Goal: Find specific page/section: Find specific page/section

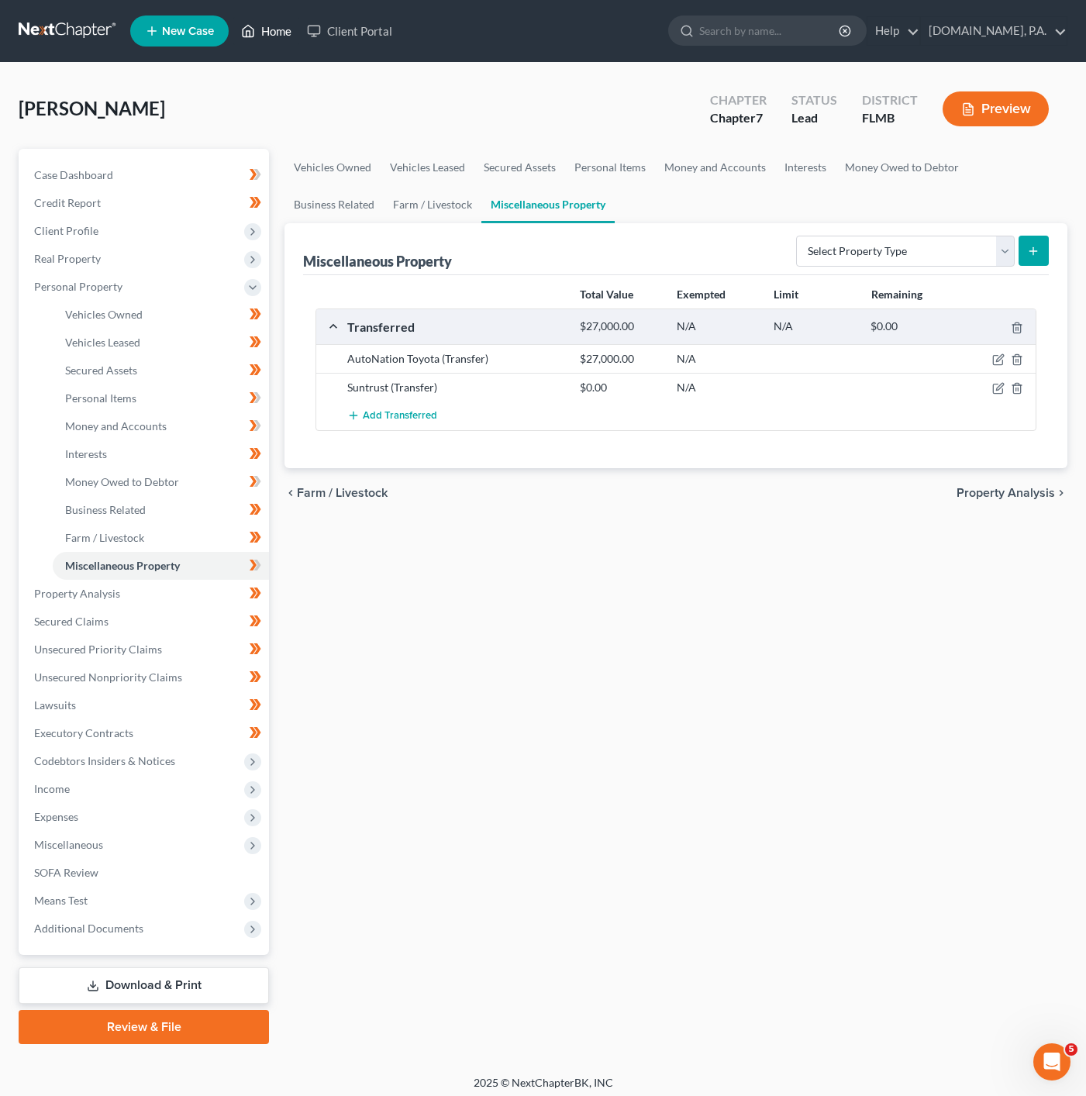
click at [272, 37] on link "Home" at bounding box center [266, 31] width 66 height 28
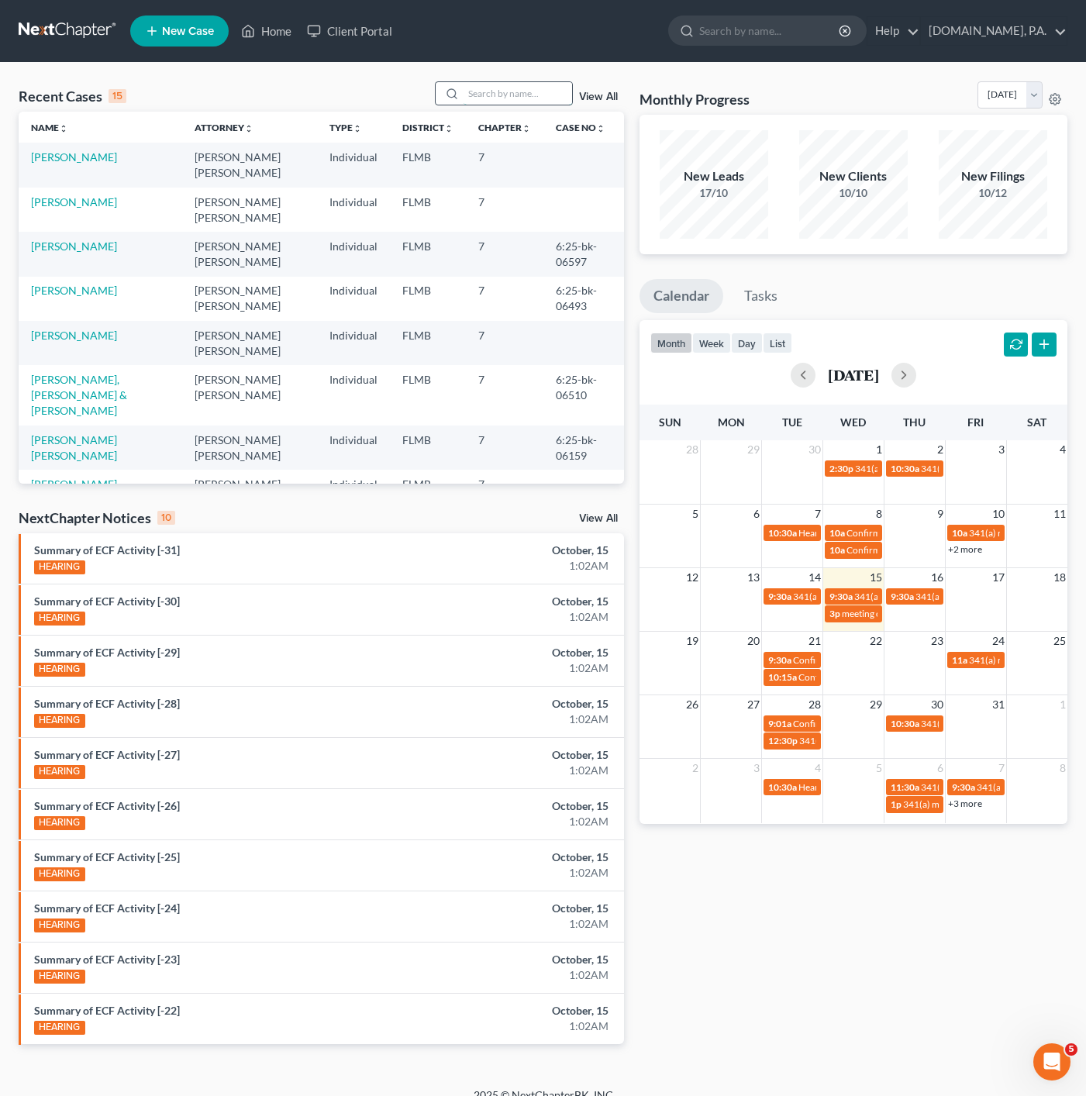
click at [503, 91] on input "search" at bounding box center [517, 93] width 108 height 22
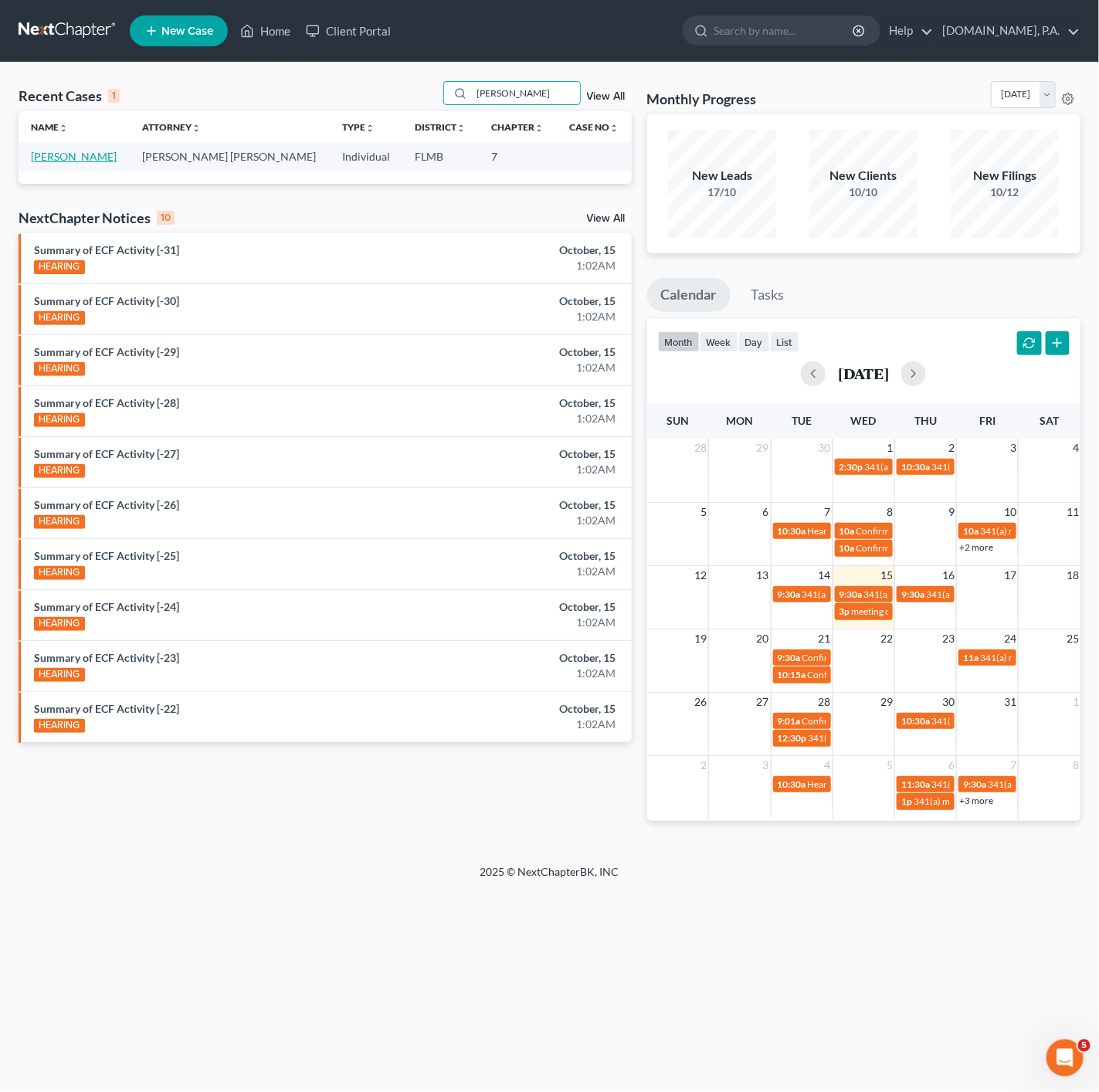
type input "[PERSON_NAME]"
click at [77, 158] on link "[PERSON_NAME]" at bounding box center [74, 155] width 86 height 13
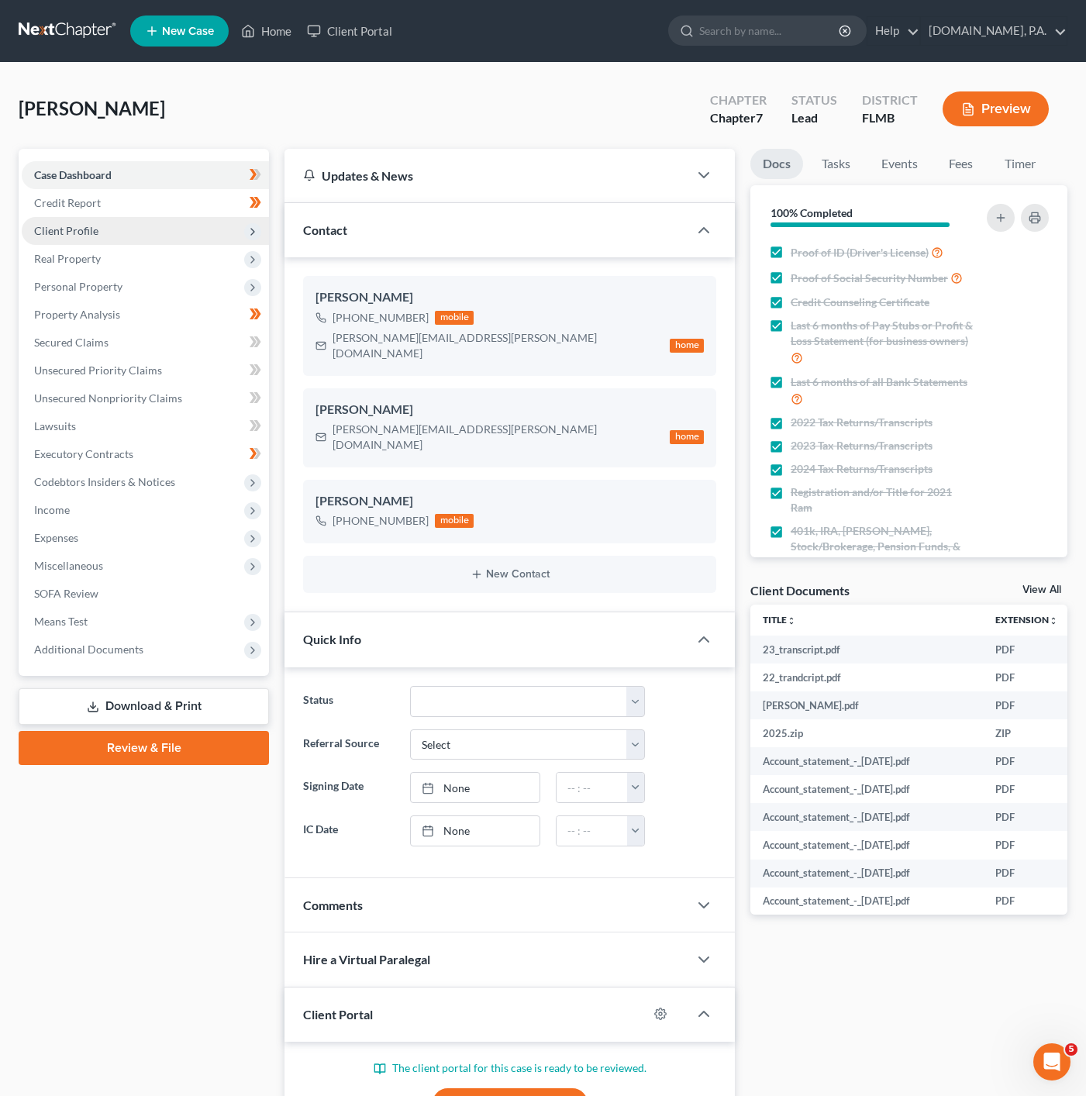
click at [189, 224] on span "Client Profile" at bounding box center [145, 231] width 247 height 28
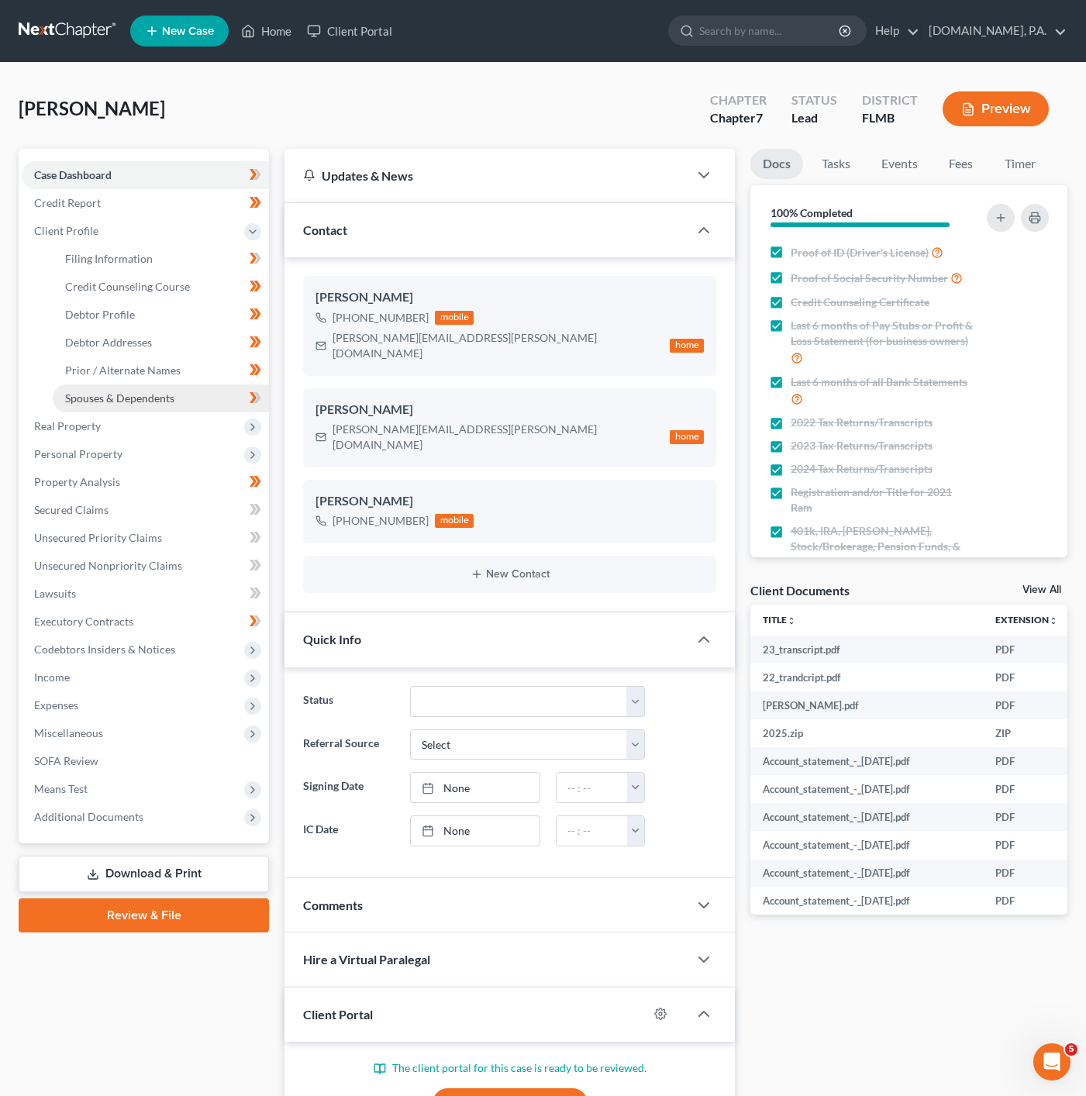
click at [184, 395] on link "Spouses & Dependents" at bounding box center [161, 398] width 216 height 28
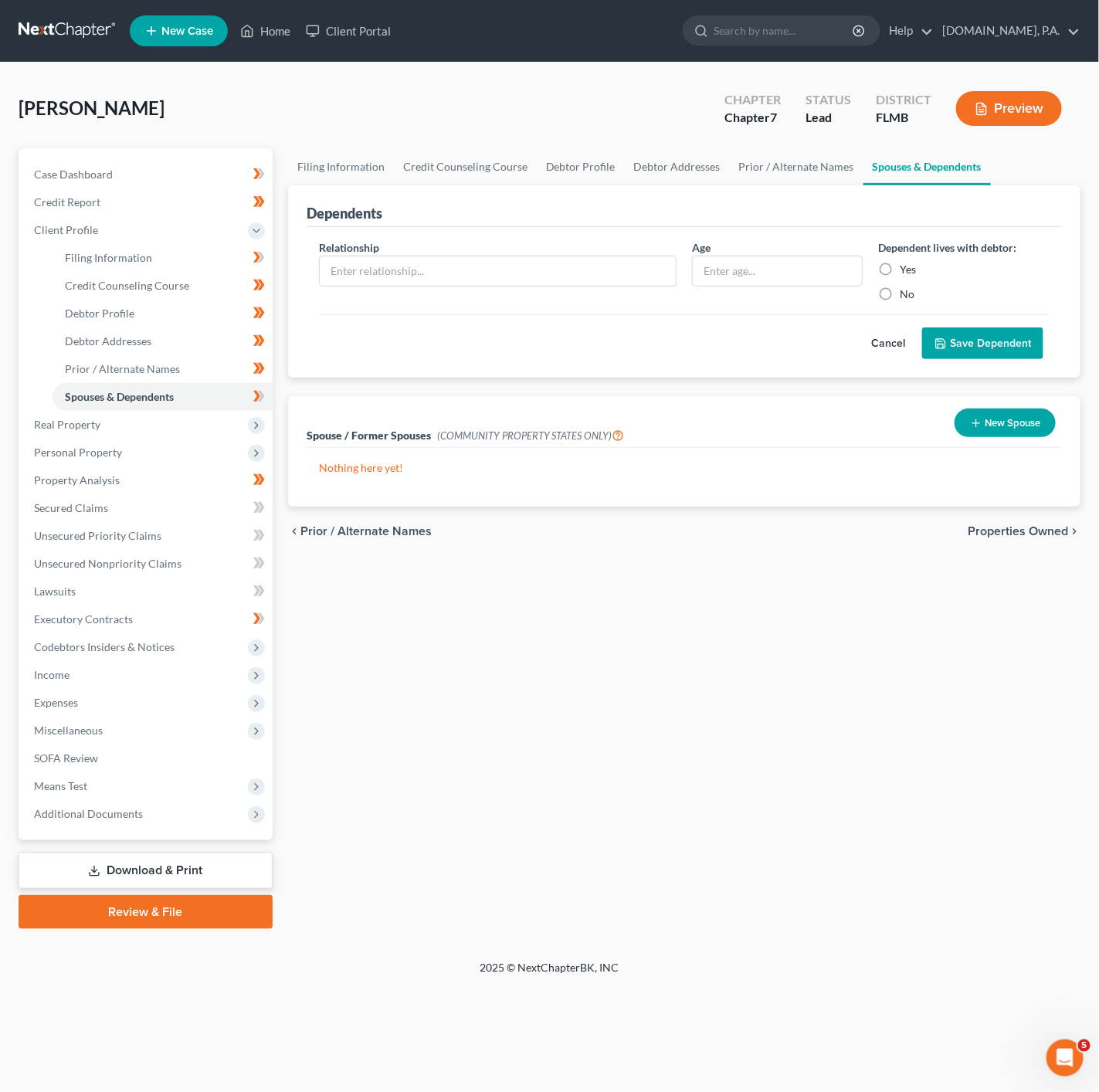
click at [867, 348] on button "Cancel" at bounding box center [888, 343] width 68 height 31
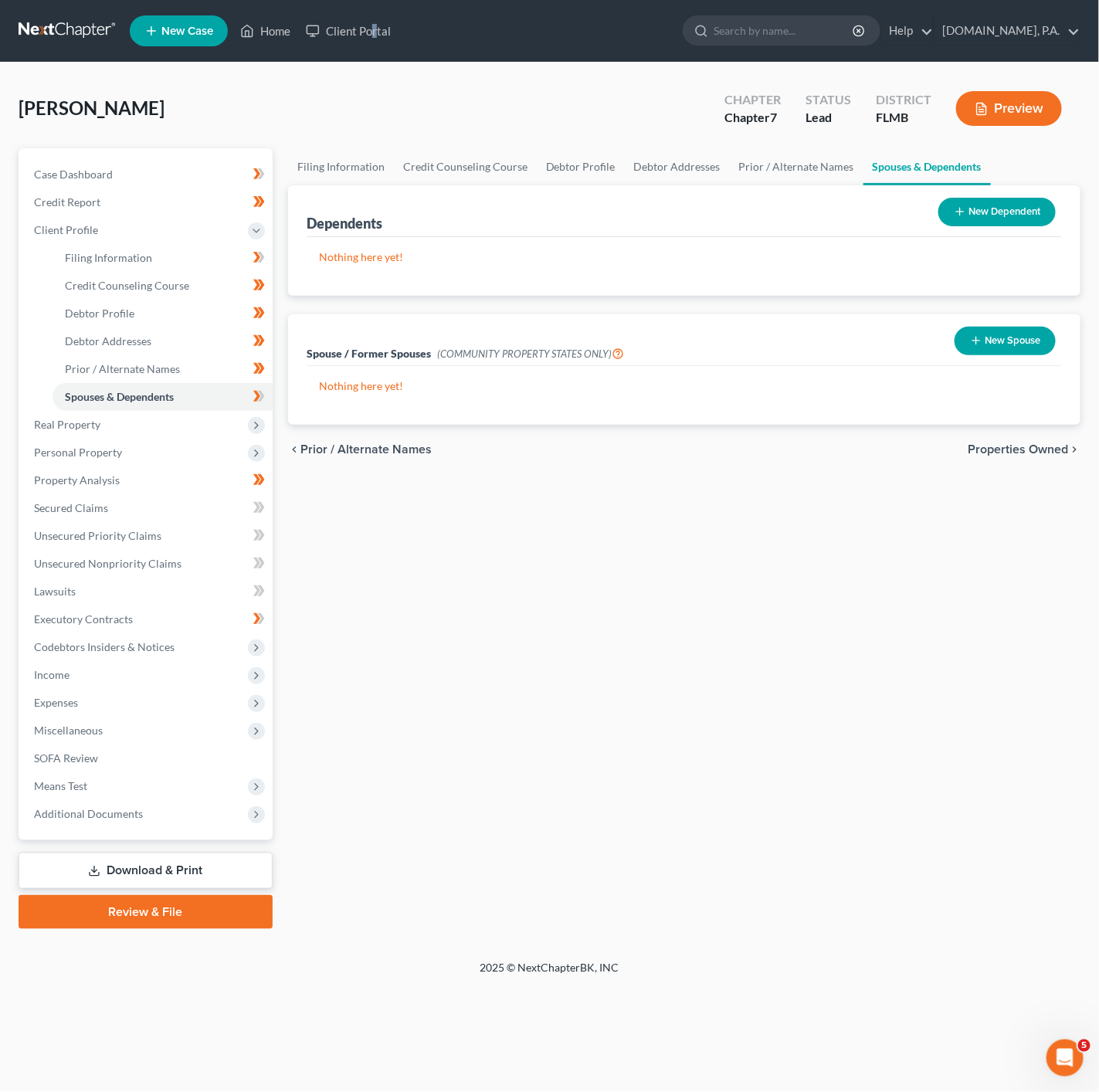
click at [378, 51] on nav "Home New Case Client Portal [DOMAIN_NAME], P.A. [PERSON_NAME][EMAIL_ADDRESS][DO…" at bounding box center [549, 31] width 1099 height 62
click at [372, 33] on link "Client Portal" at bounding box center [348, 31] width 101 height 28
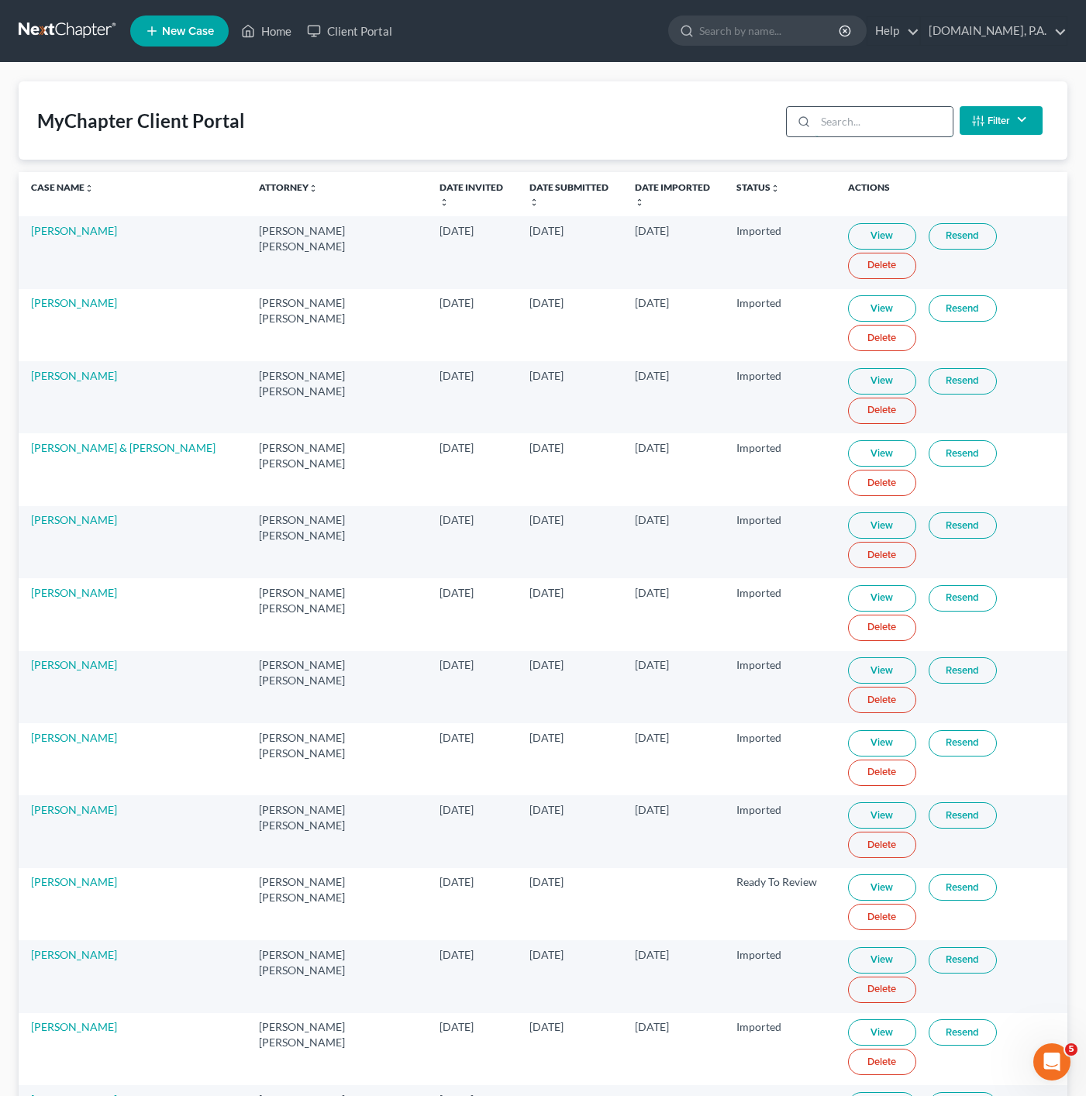
click at [840, 119] on input "search" at bounding box center [883, 121] width 137 height 29
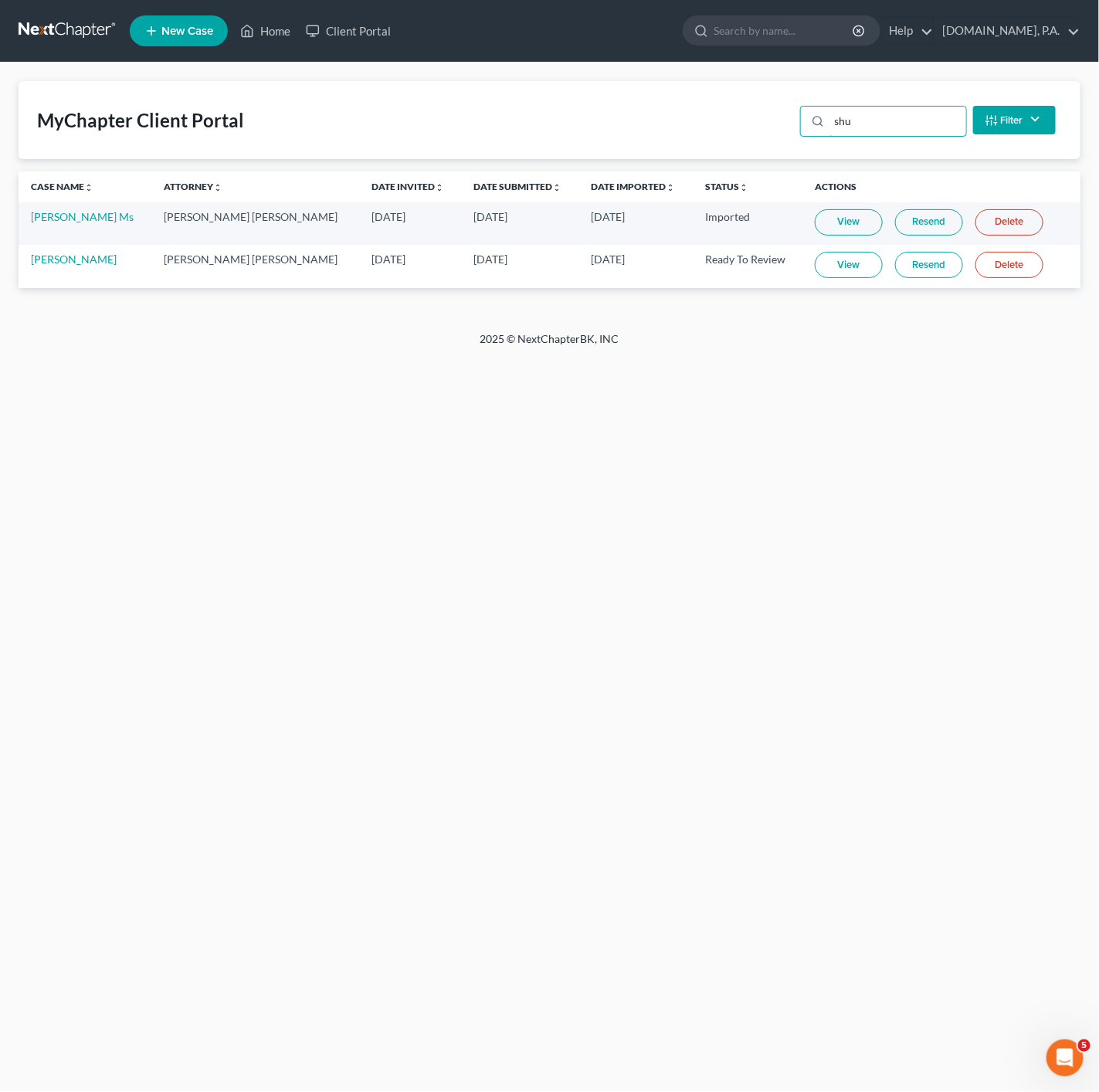
type input "shu"
click at [814, 257] on link "View" at bounding box center [848, 265] width 68 height 26
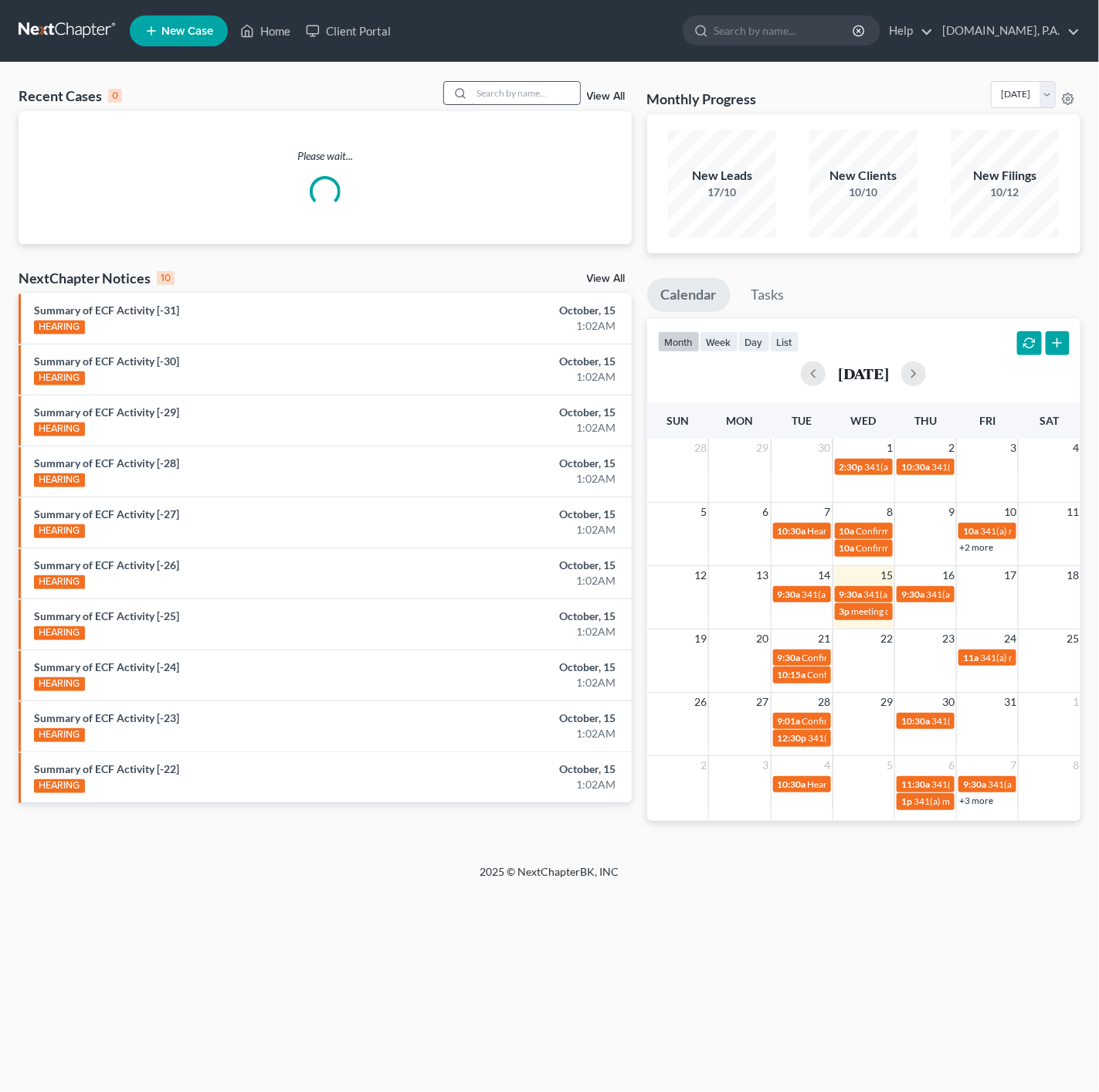
click at [554, 91] on input "search" at bounding box center [525, 93] width 108 height 22
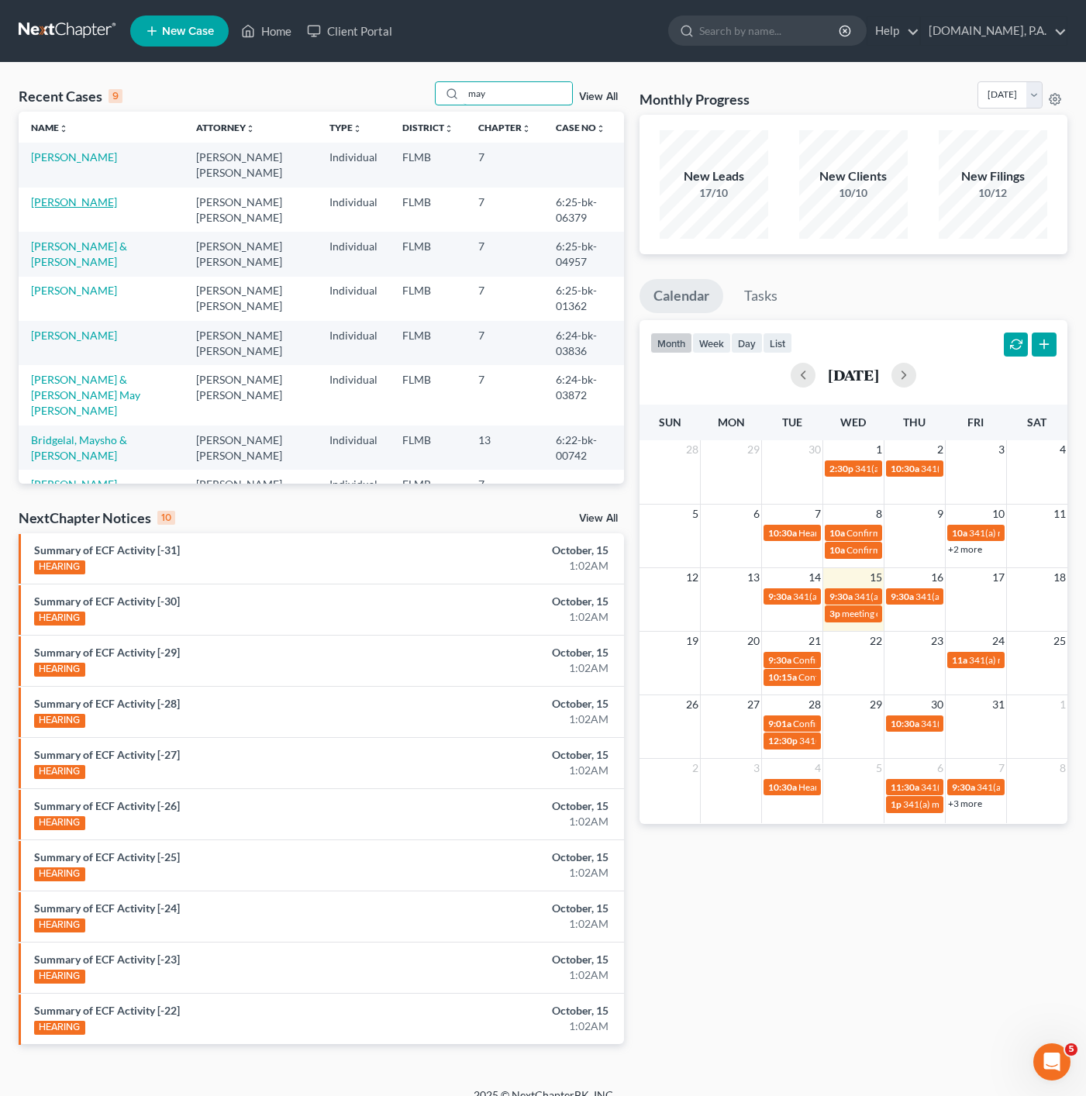
type input "may"
click at [87, 208] on link "Maynard, Nadia" at bounding box center [74, 201] width 86 height 13
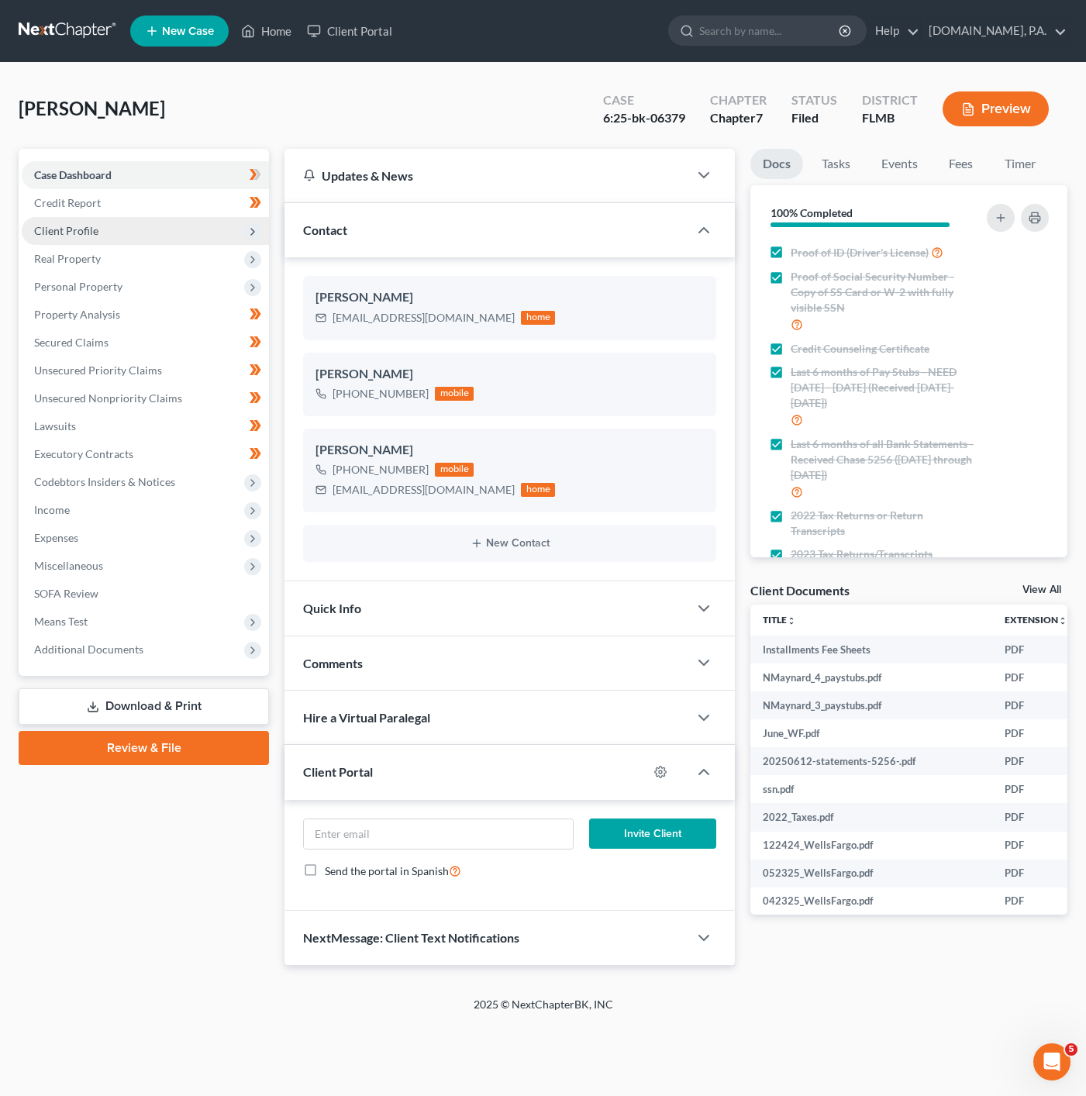
click at [200, 226] on span "Client Profile" at bounding box center [145, 231] width 247 height 28
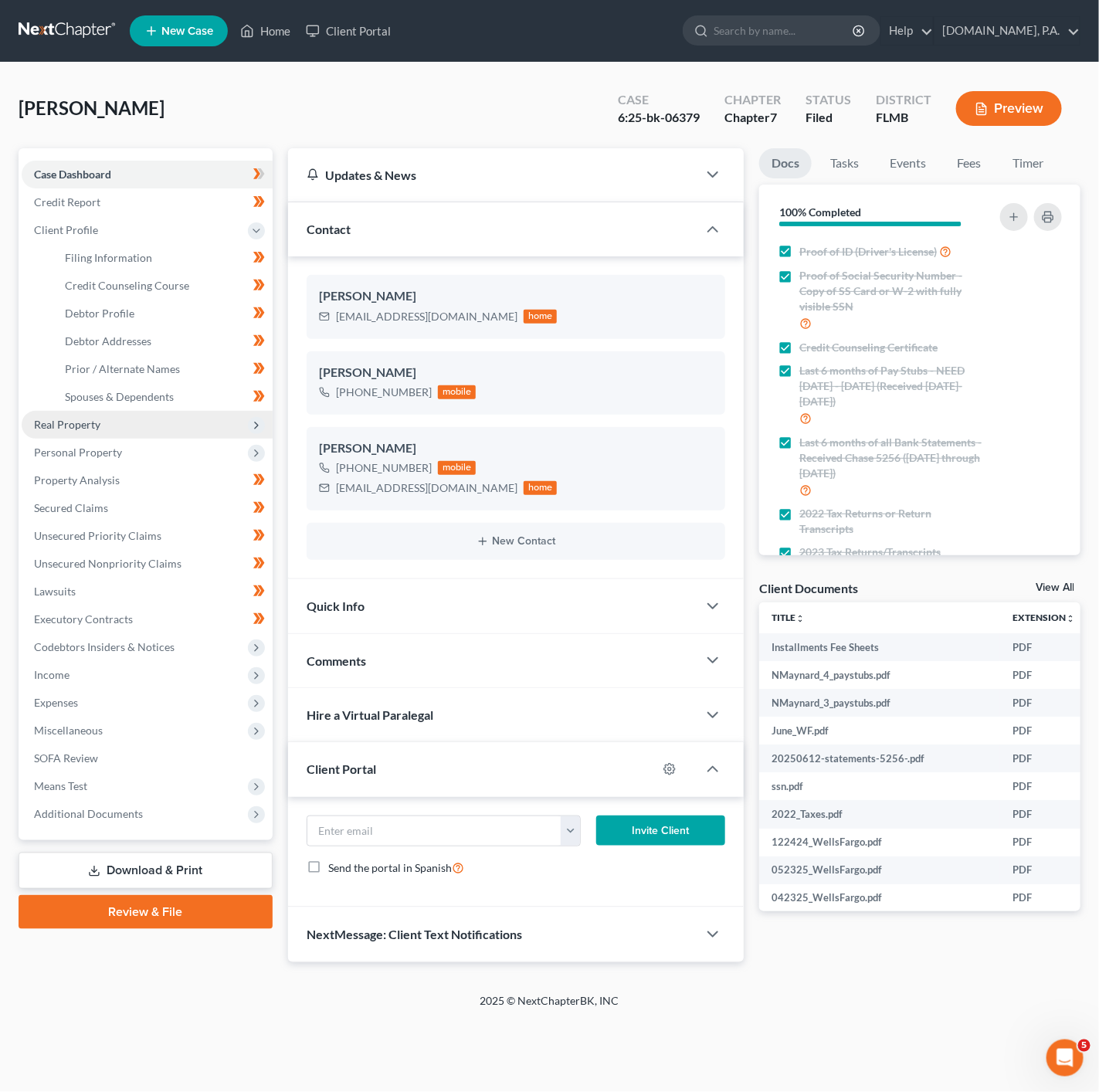
click at [211, 417] on span "Real Property" at bounding box center [147, 424] width 251 height 28
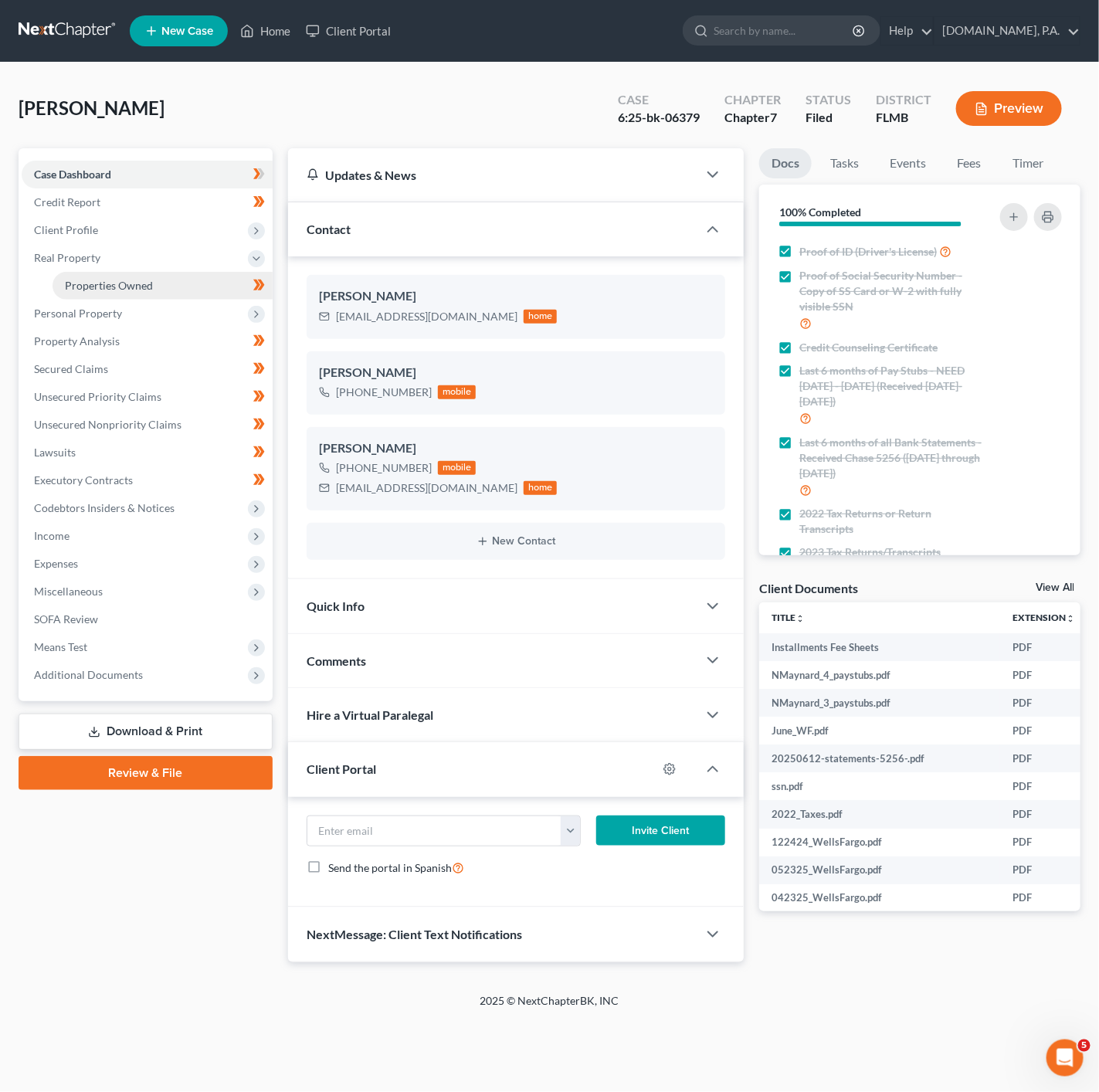
click at [215, 285] on link "Properties Owned" at bounding box center [162, 286] width 220 height 28
